Goal: Use online tool/utility: Utilize a website feature to perform a specific function

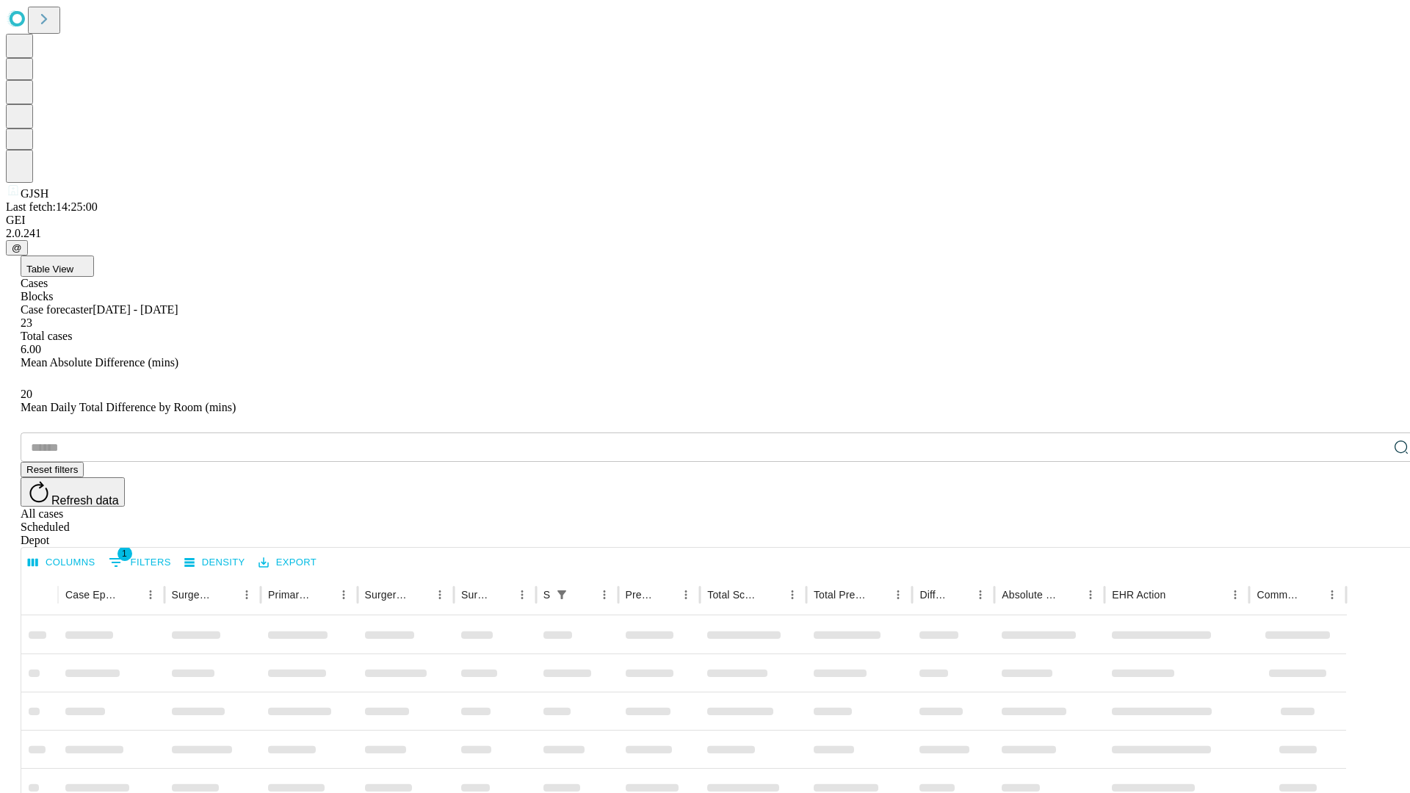
click at [73, 264] on span "Table View" at bounding box center [49, 269] width 47 height 11
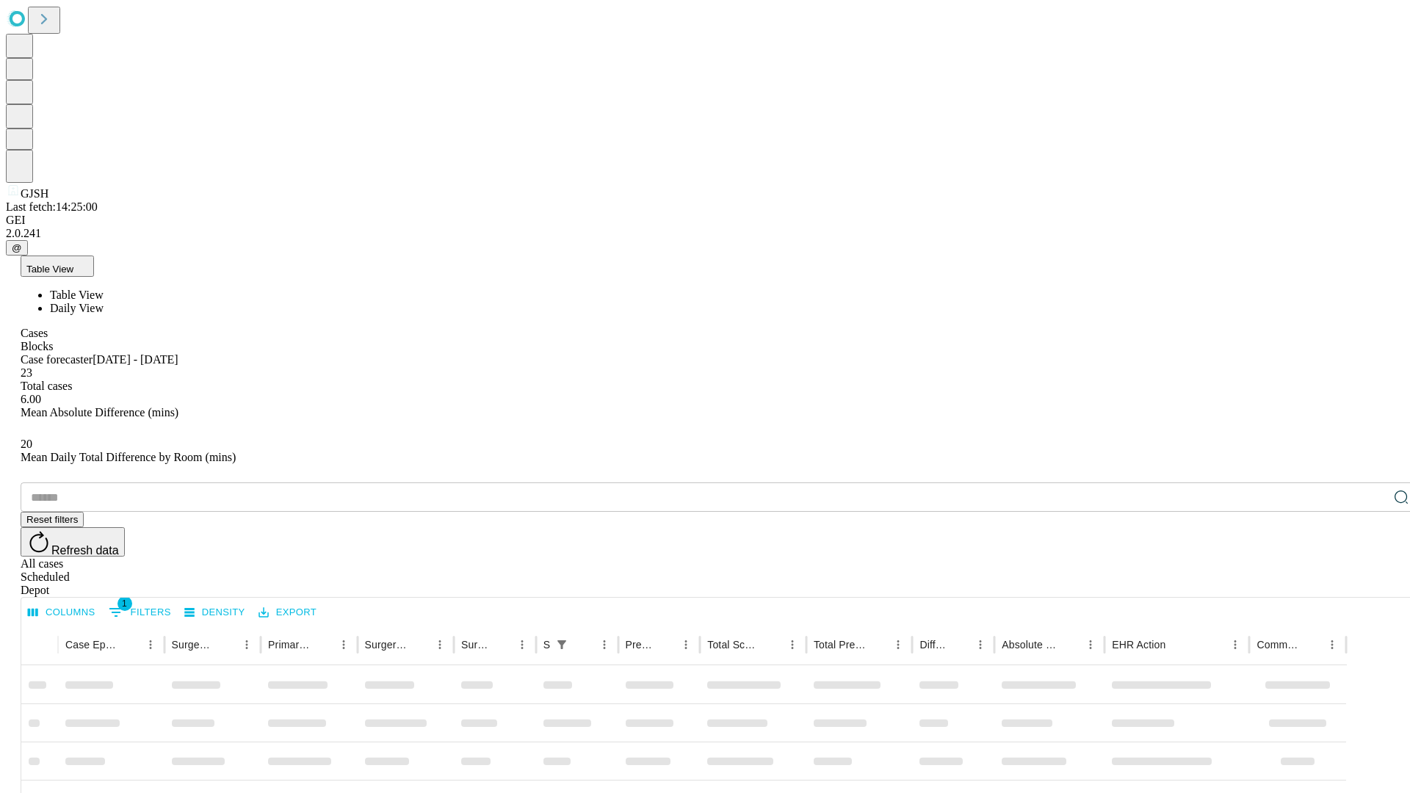
click at [104, 302] on span "Daily View" at bounding box center [77, 308] width 54 height 12
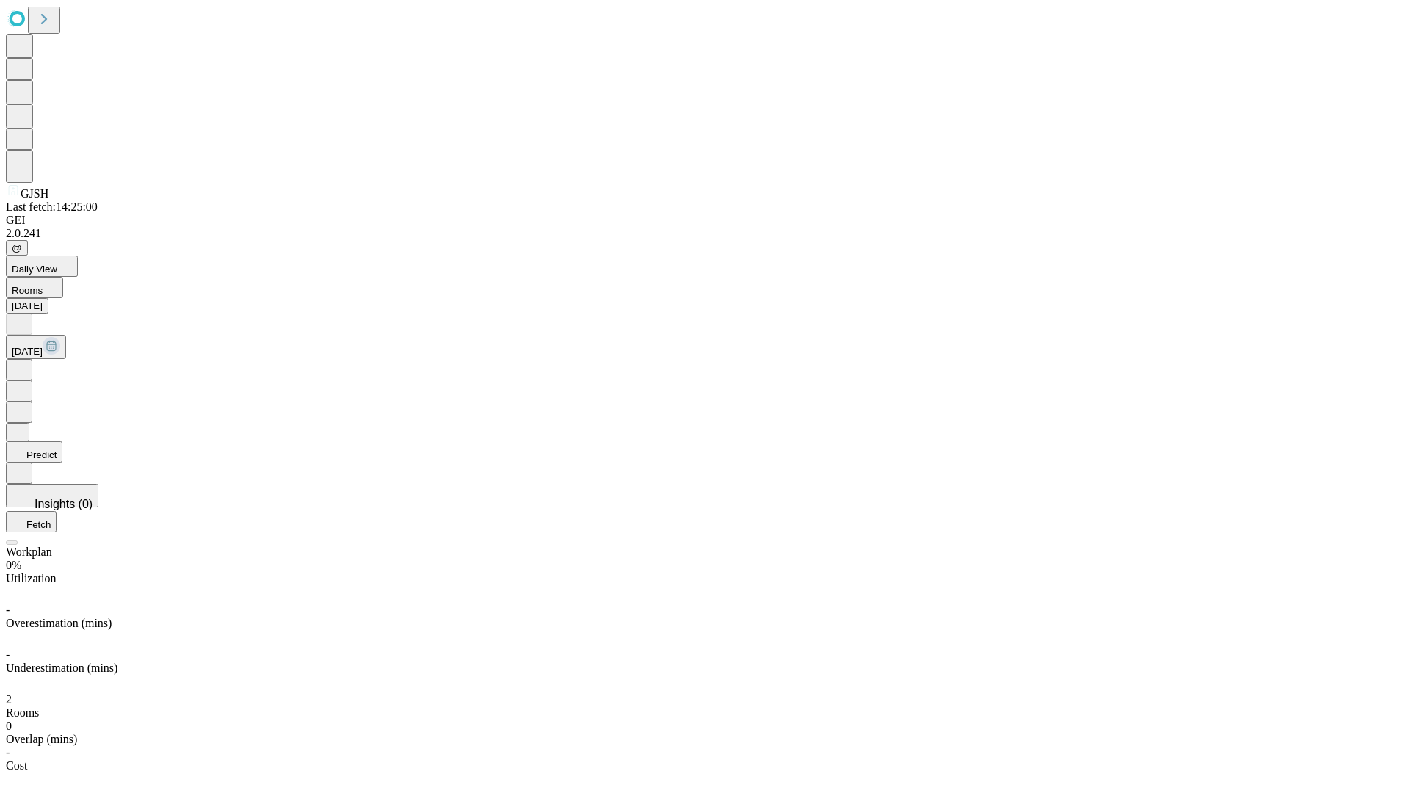
click at [62, 441] on button "Predict" at bounding box center [34, 451] width 57 height 21
